Goal: Book appointment/travel/reservation

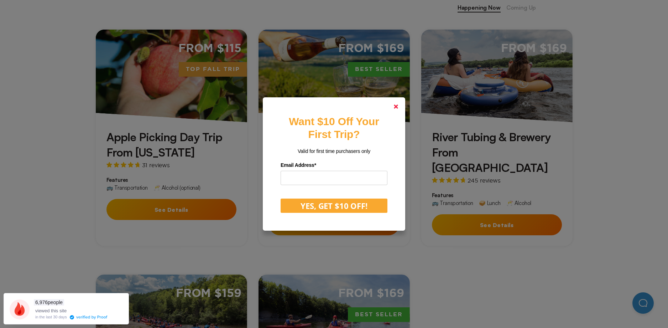
click at [396, 104] on link at bounding box center [396, 106] width 17 height 17
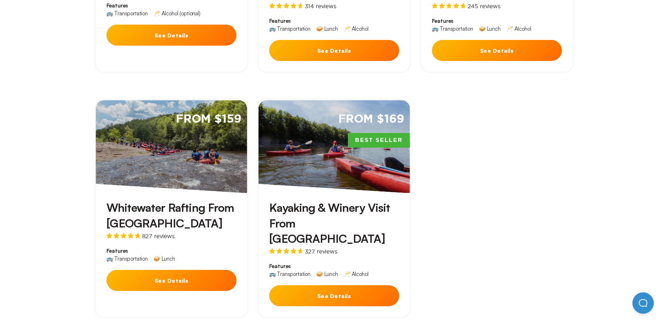
scroll to position [363, 0]
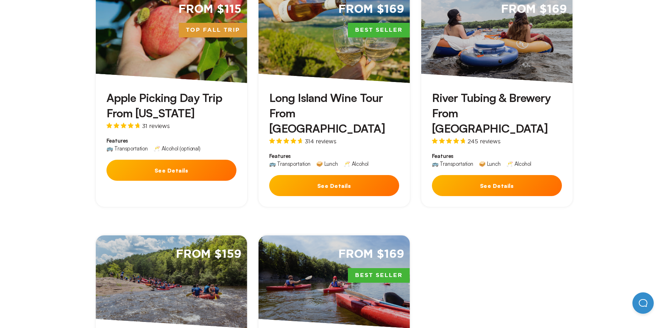
click at [220, 166] on button "See Details" at bounding box center [172, 170] width 130 height 21
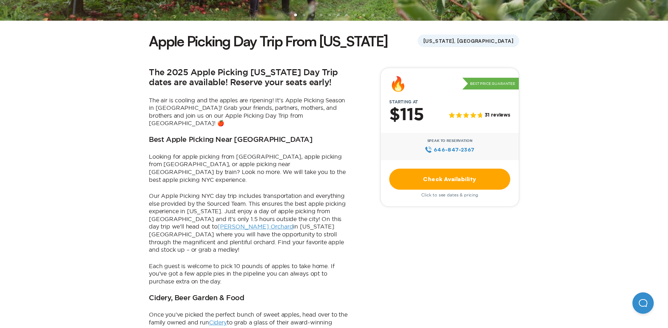
scroll to position [234, 0]
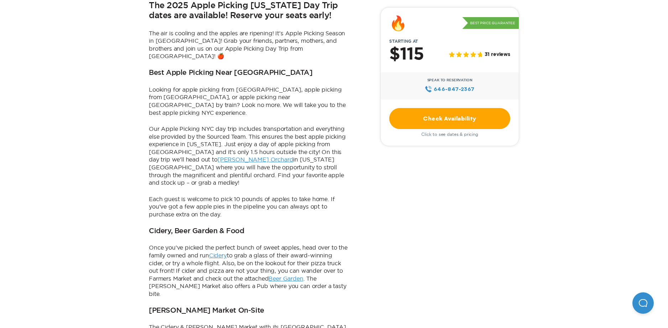
click at [456, 116] on link "Check Availability" at bounding box center [449, 118] width 121 height 21
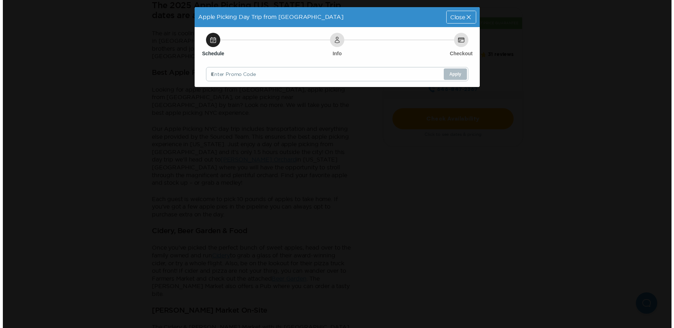
scroll to position [0, 0]
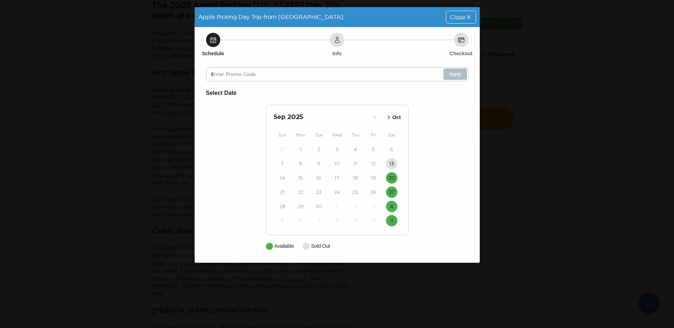
click at [451, 21] on div "Close" at bounding box center [460, 17] width 29 height 12
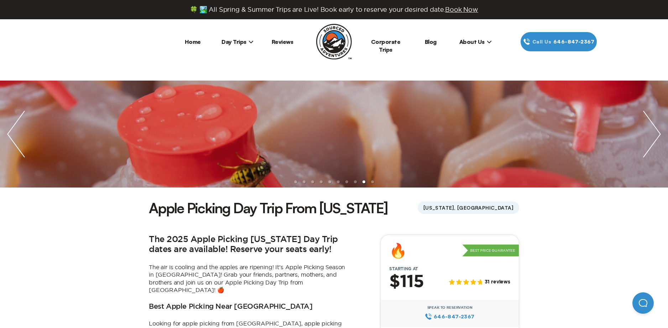
scroll to position [138, 0]
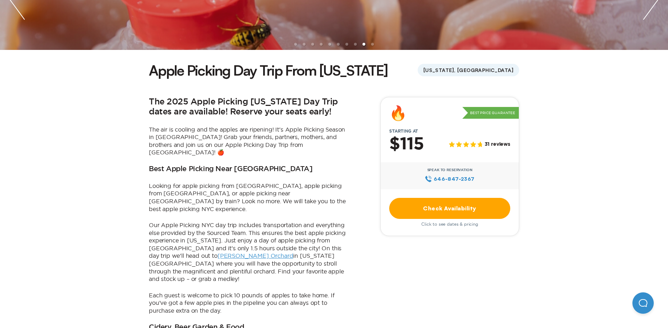
click at [441, 203] on link "Check Availability" at bounding box center [449, 208] width 121 height 21
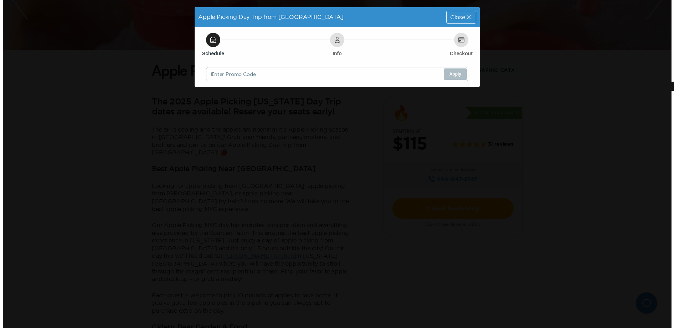
scroll to position [0, 0]
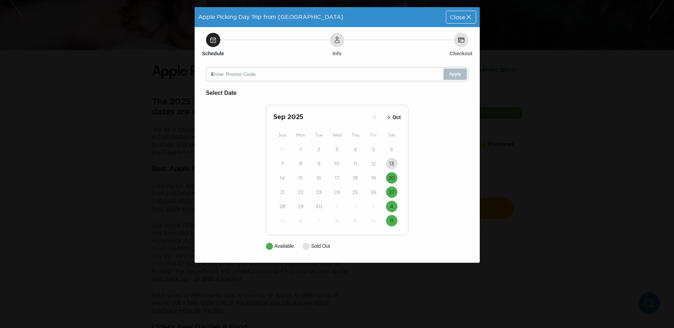
click at [462, 13] on div "Close" at bounding box center [460, 17] width 29 height 12
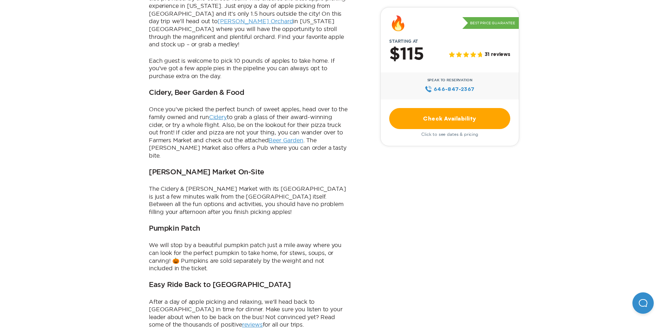
scroll to position [371, 0]
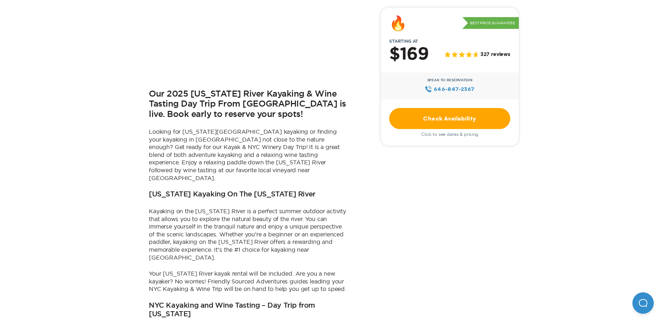
scroll to position [240, 0]
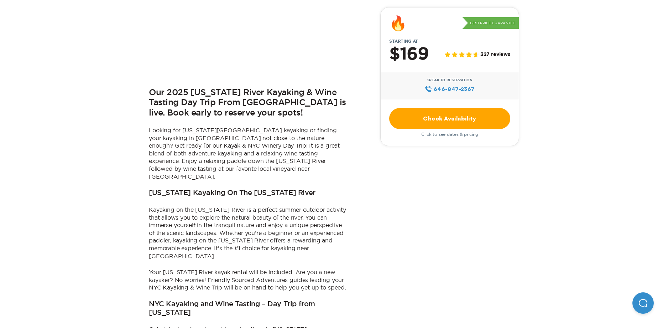
click at [460, 116] on link "Check Availability" at bounding box center [449, 118] width 121 height 21
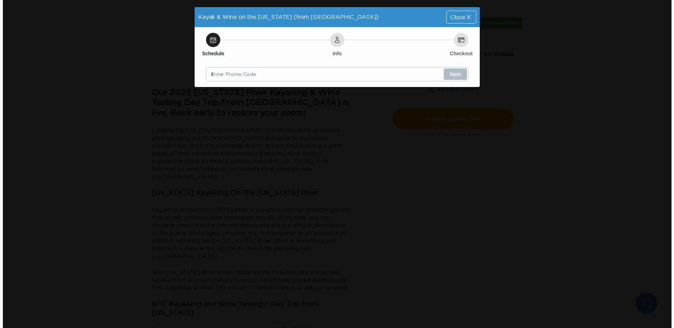
scroll to position [0, 0]
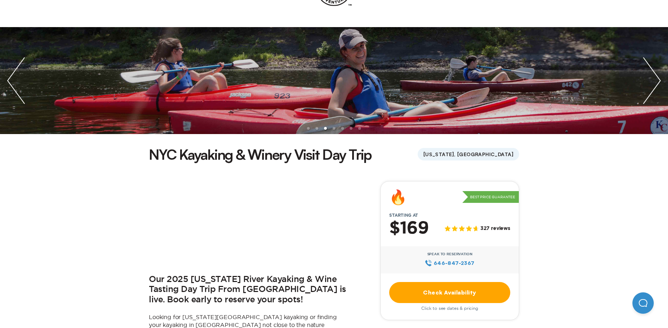
scroll to position [164, 0]
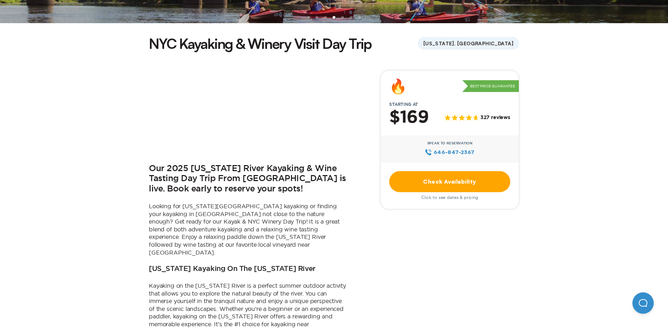
click at [436, 182] on link "Check Availability" at bounding box center [449, 181] width 121 height 21
